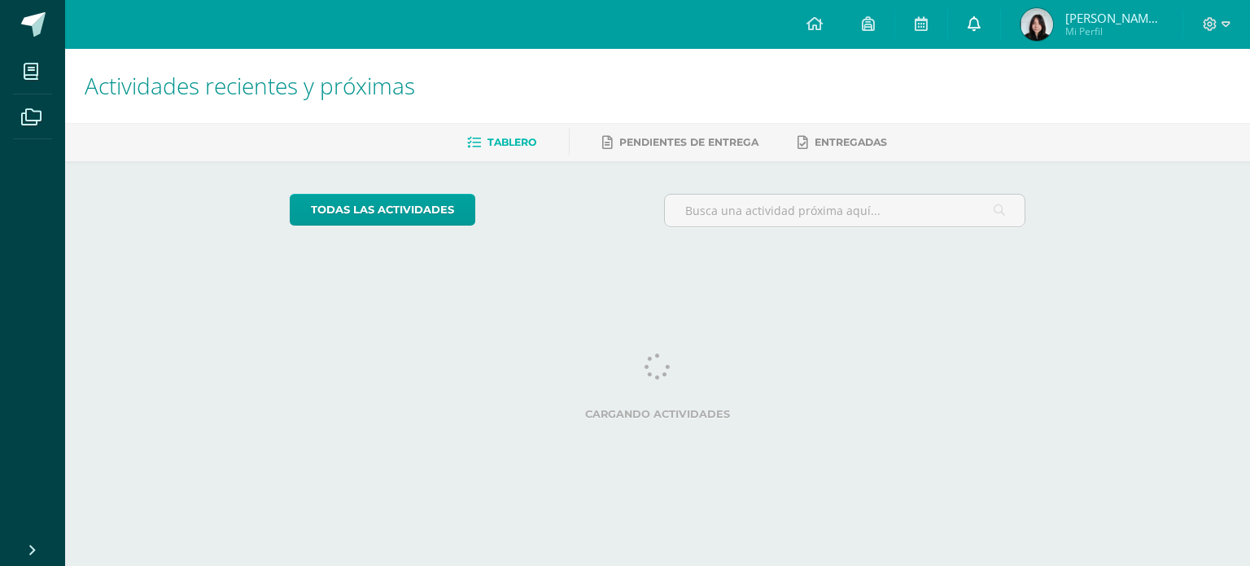
click at [1000, 28] on link at bounding box center [974, 24] width 52 height 49
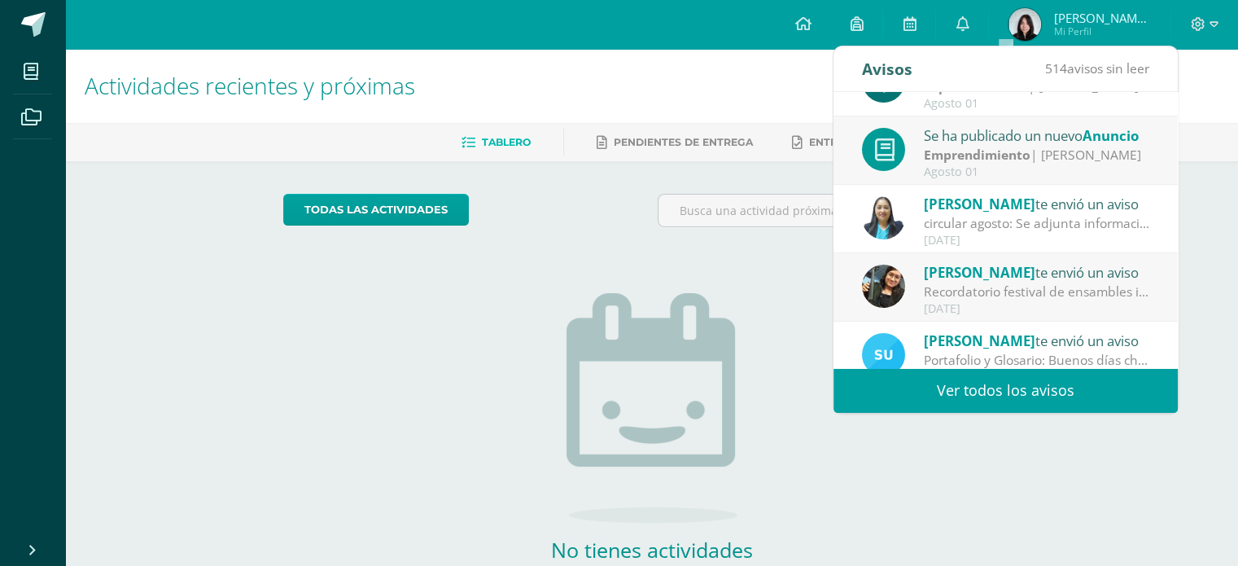
scroll to position [270, 0]
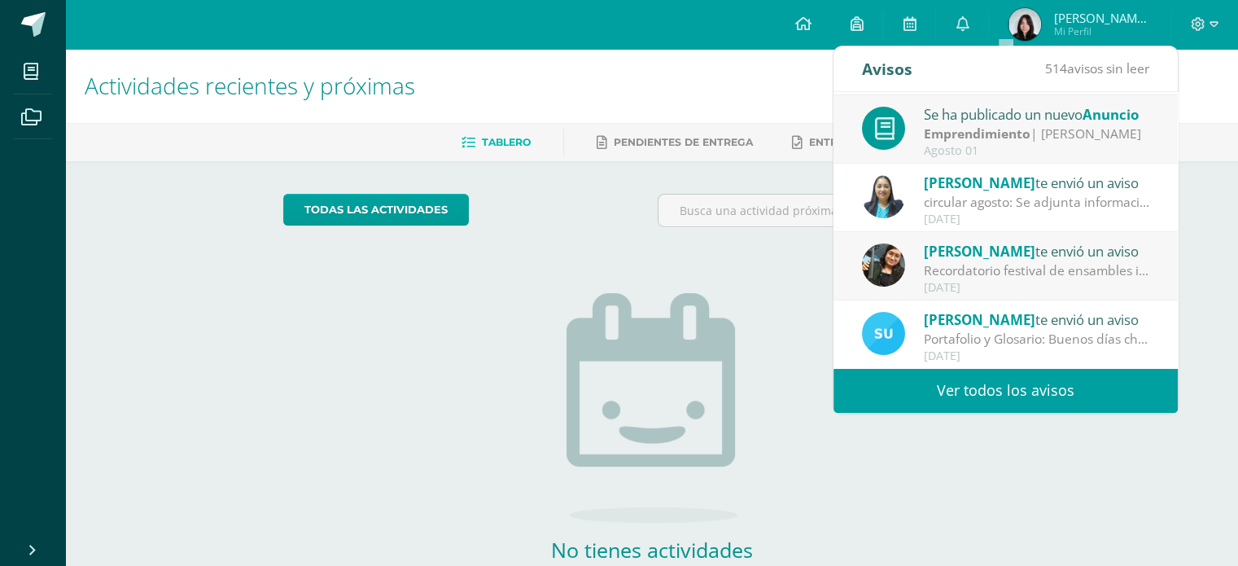
click at [982, 211] on div "circular agosto: Se adjunta información importante" at bounding box center [1037, 202] width 226 height 19
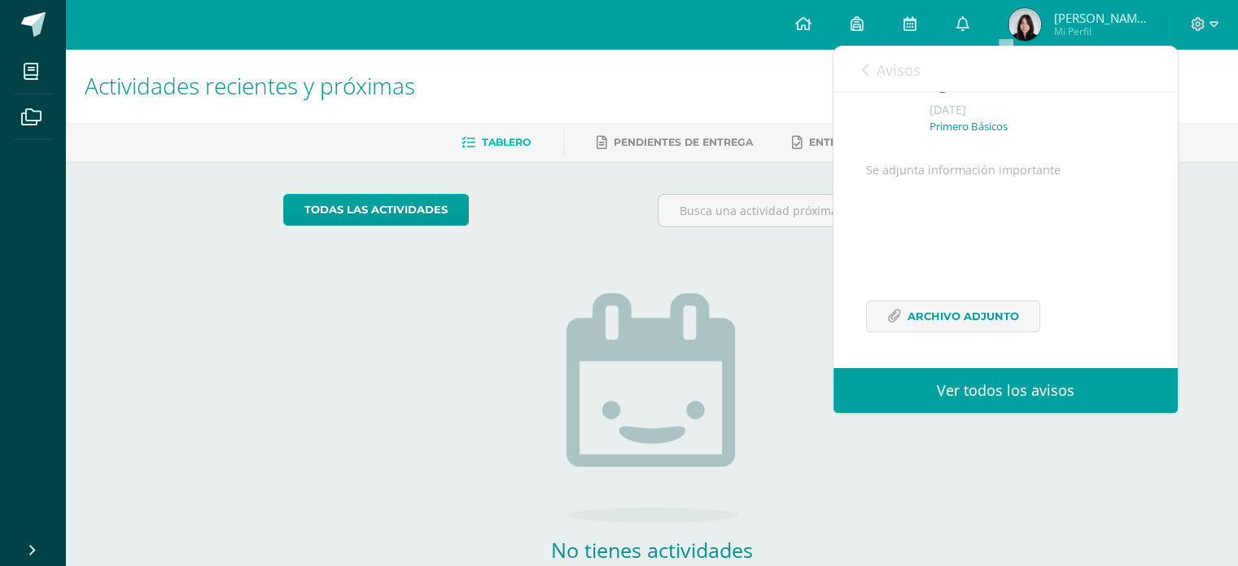
scroll to position [117, 0]
click at [972, 308] on span "Archivo Adjunto" at bounding box center [962, 316] width 111 height 30
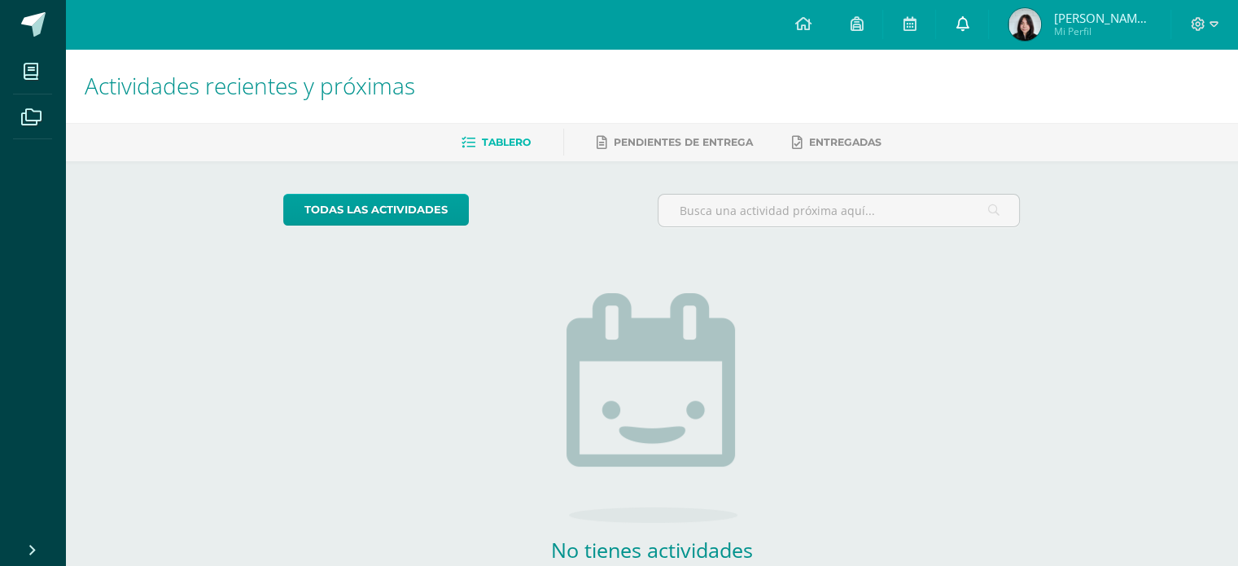
click at [968, 22] on icon at bounding box center [961, 23] width 13 height 15
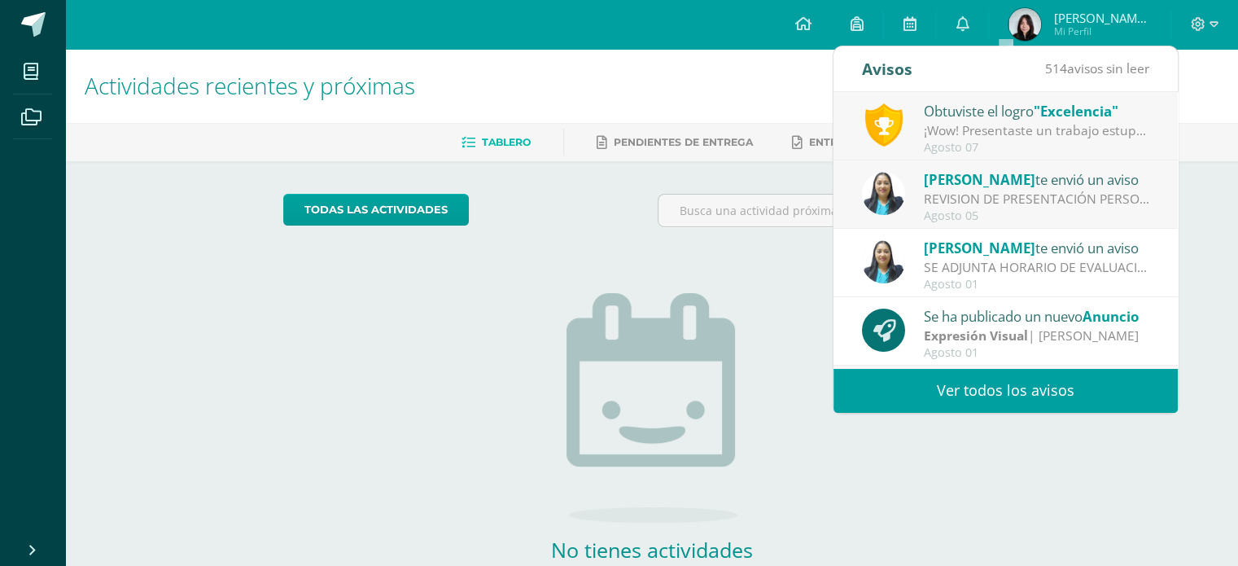
click at [989, 133] on div "¡Wow! Presentaste un trabajo estupendo, demostrando dominio del tema y además c…" at bounding box center [1037, 130] width 226 height 19
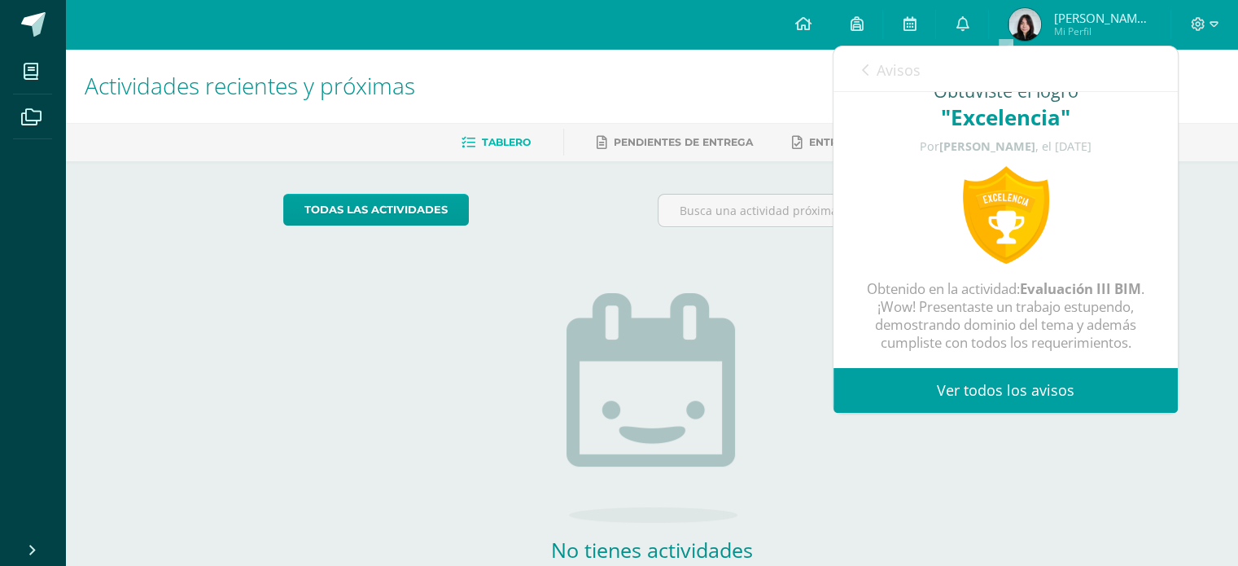
click at [884, 75] on span "Avisos" at bounding box center [898, 70] width 44 height 20
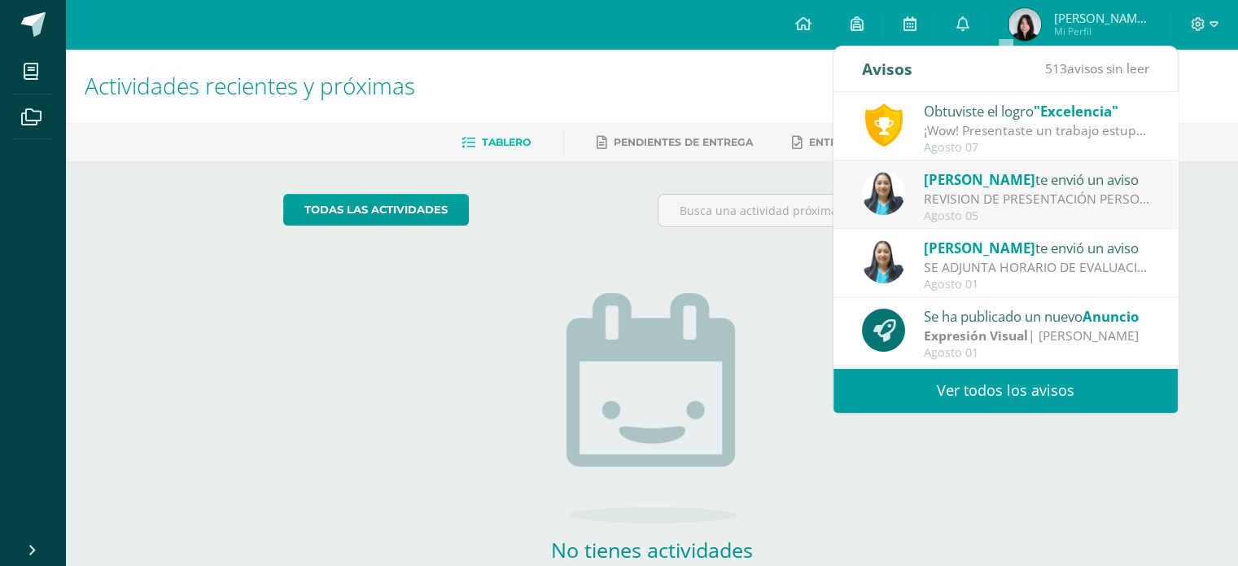
click at [1042, 261] on div "SE ADJUNTA HORARIO DE EVALUACIONES: Saludos cordiales, se adjunta horario de ev…" at bounding box center [1037, 267] width 226 height 19
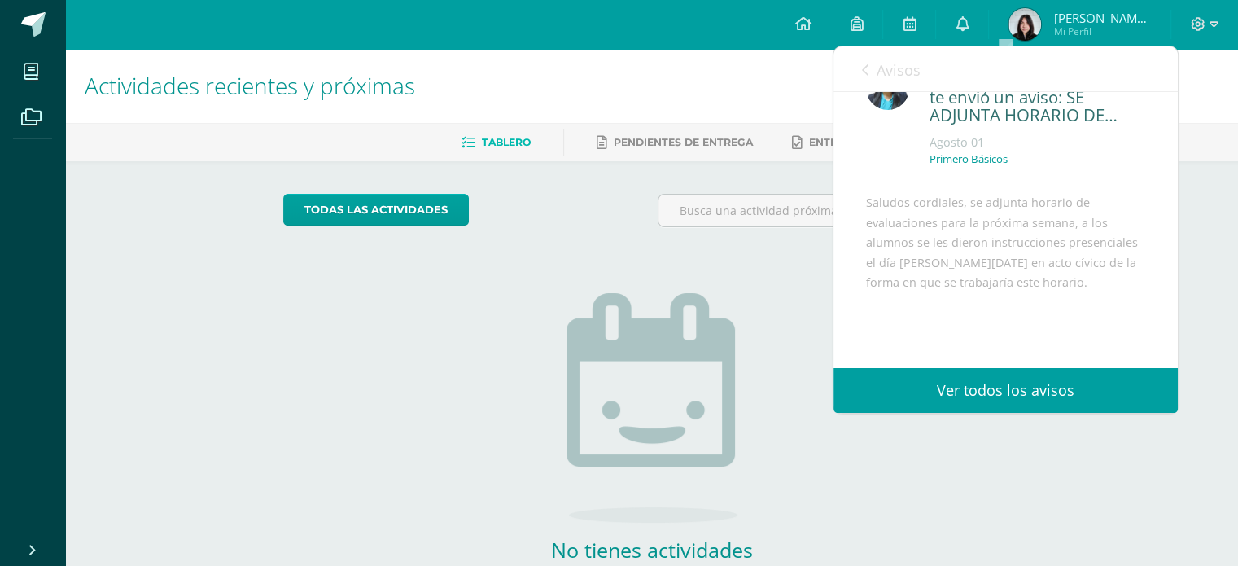
click at [879, 74] on span "Avisos" at bounding box center [898, 70] width 44 height 20
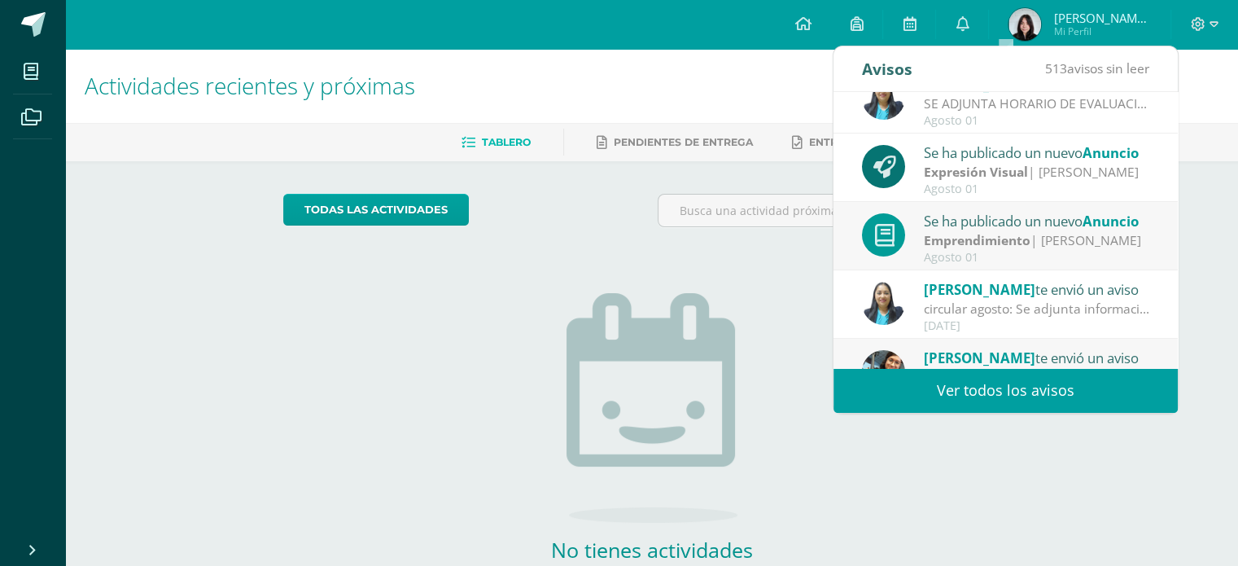
scroll to position [244, 0]
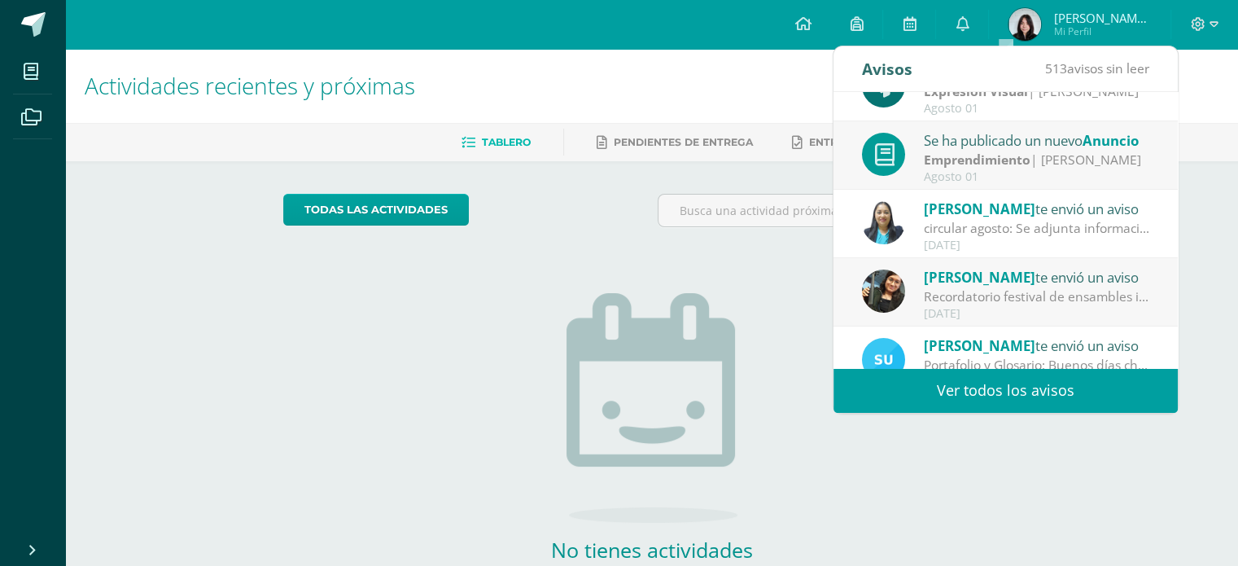
click at [946, 229] on div "circular agosto: Se adjunta información importante" at bounding box center [1037, 228] width 226 height 19
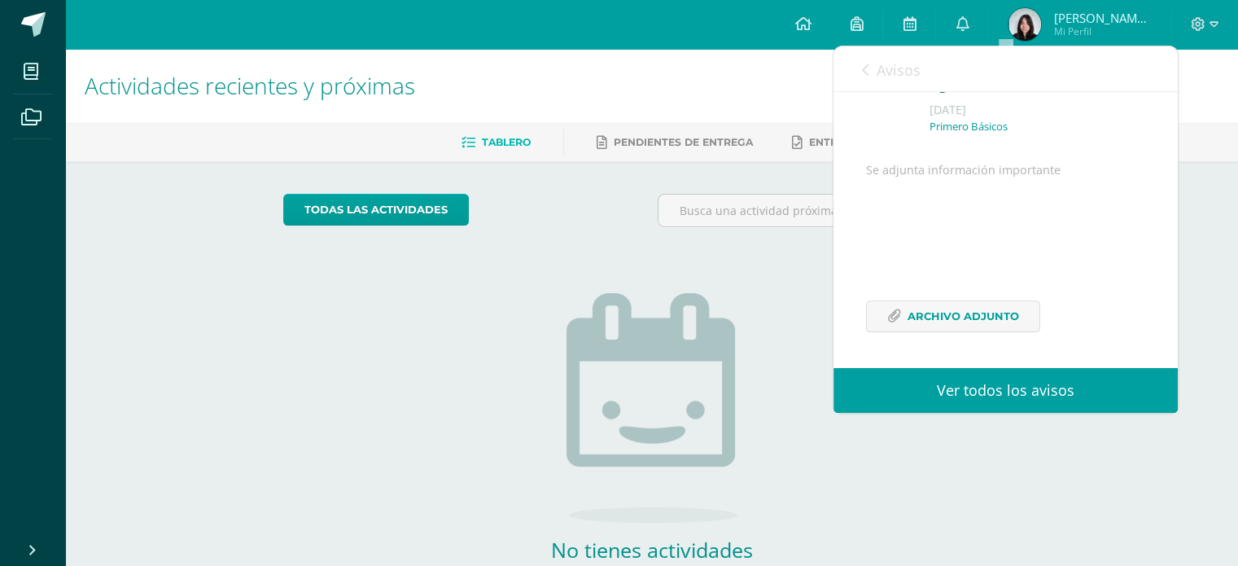
scroll to position [117, 0]
click at [880, 317] on link "Archivo Adjunto" at bounding box center [953, 316] width 174 height 32
click at [459, 269] on div "todas las Actividades No tienes actividades Échale un vistazo a los demás perío…" at bounding box center [652, 412] width 802 height 503
